Goal: Task Accomplishment & Management: Use online tool/utility

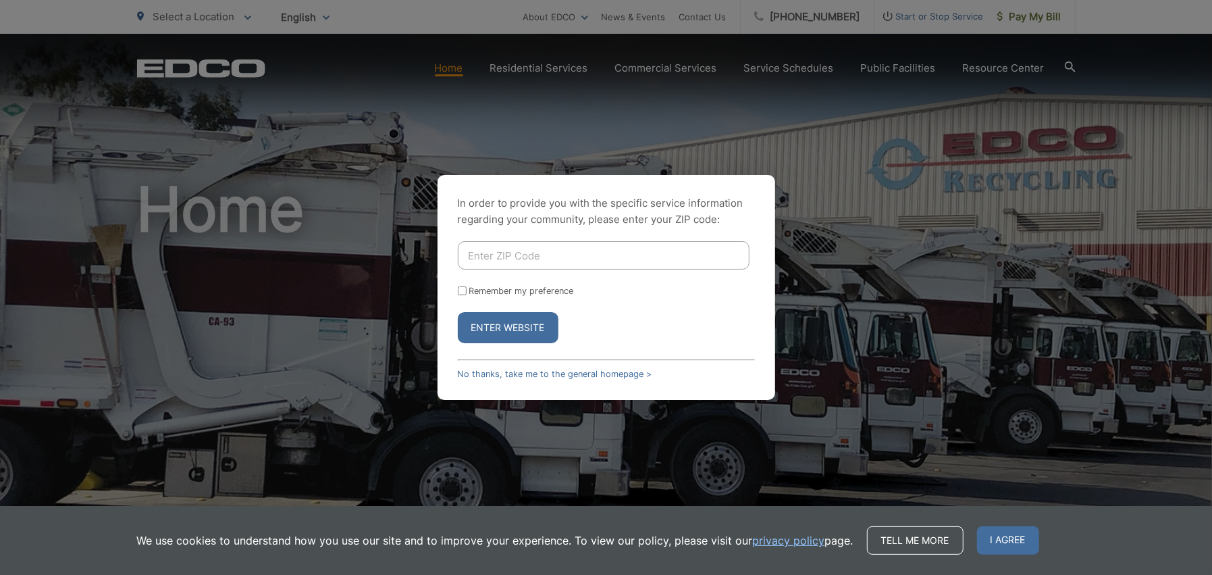
click at [472, 251] on input "Enter ZIP Code" at bounding box center [604, 255] width 292 height 28
type input "91941"
click at [527, 332] on button "Enter Website" at bounding box center [508, 327] width 101 height 31
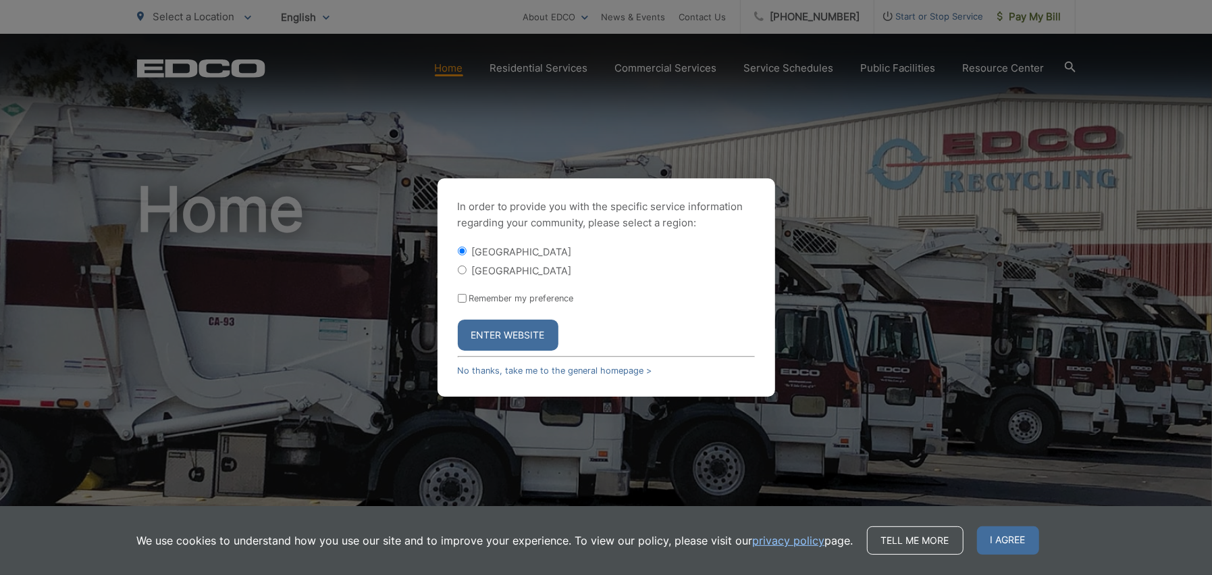
click at [540, 327] on button "Enter Website" at bounding box center [508, 334] width 101 height 31
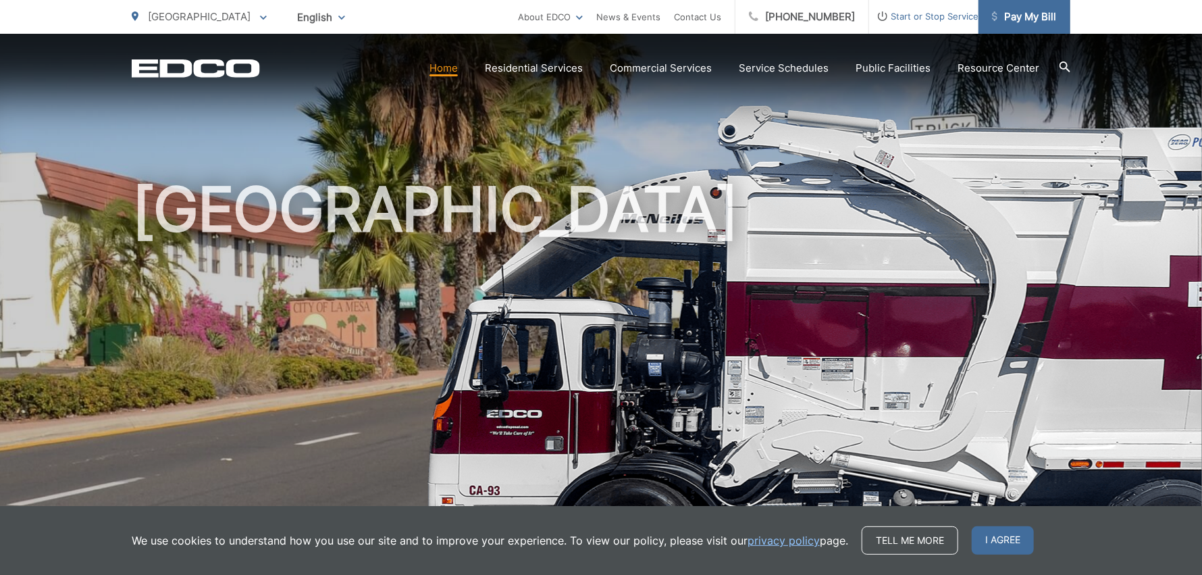
click at [1029, 16] on span "Pay My Bill" at bounding box center [1024, 17] width 64 height 16
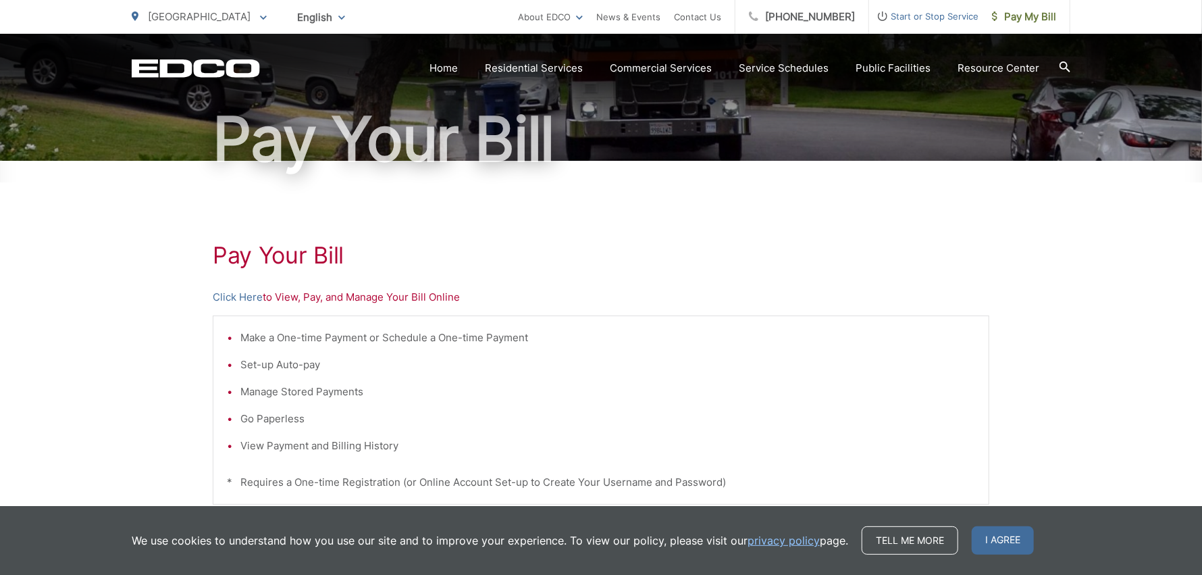
scroll to position [157, 0]
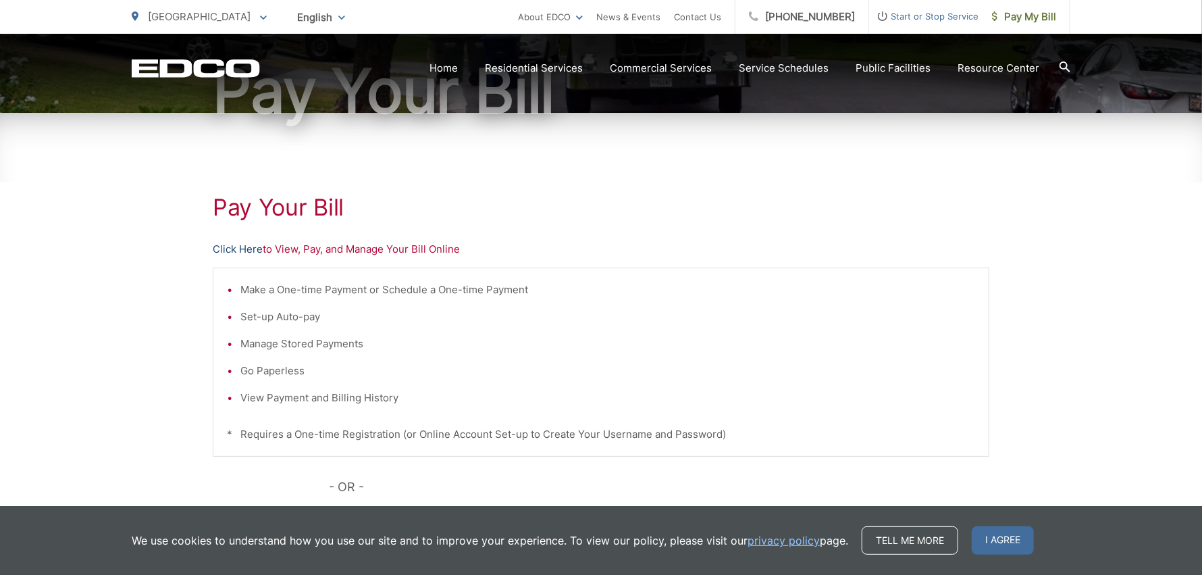
click at [242, 246] on link "Click Here" at bounding box center [238, 249] width 50 height 16
